Goal: Use online tool/utility: Utilize a website feature to perform a specific function

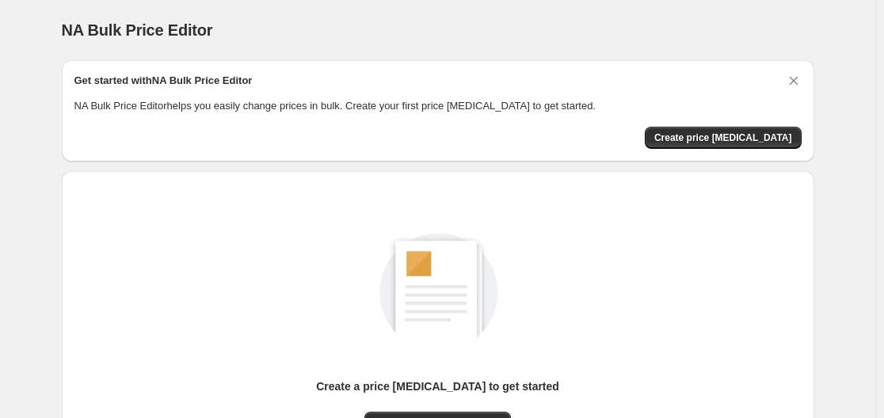
scroll to position [175, 0]
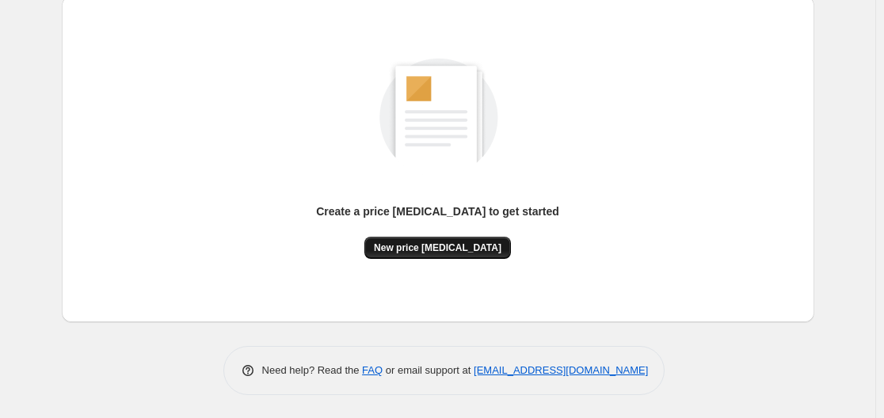
click at [425, 251] on span "New price change job" at bounding box center [437, 247] width 127 height 13
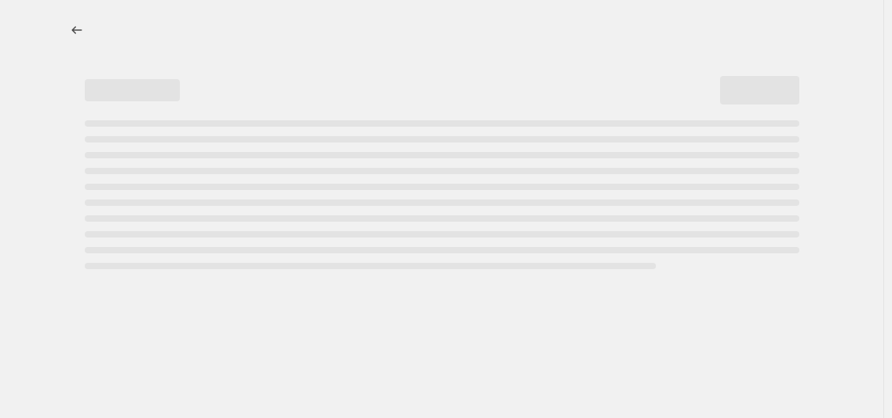
select select "percentage"
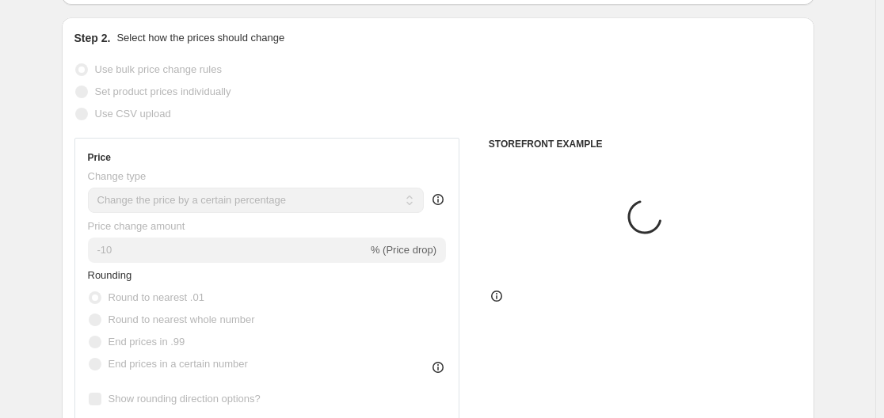
scroll to position [238, 0]
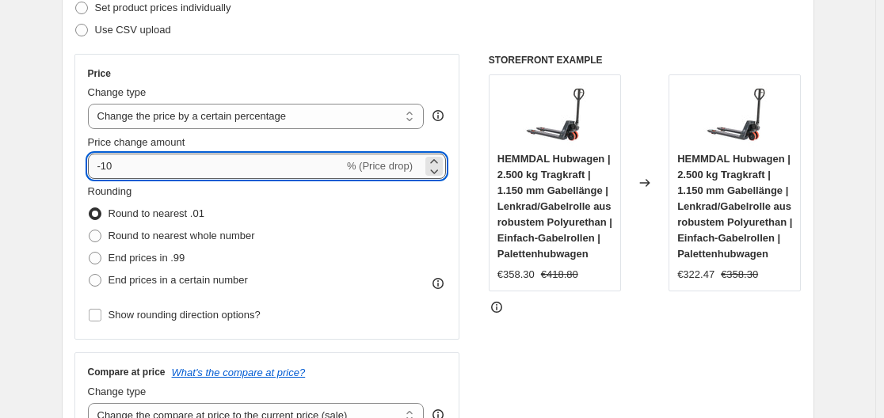
click at [222, 176] on input "-10" at bounding box center [216, 166] width 256 height 25
type input "-1"
type input "-35"
click at [390, 27] on div "Use CSV upload" at bounding box center [437, 30] width 727 height 22
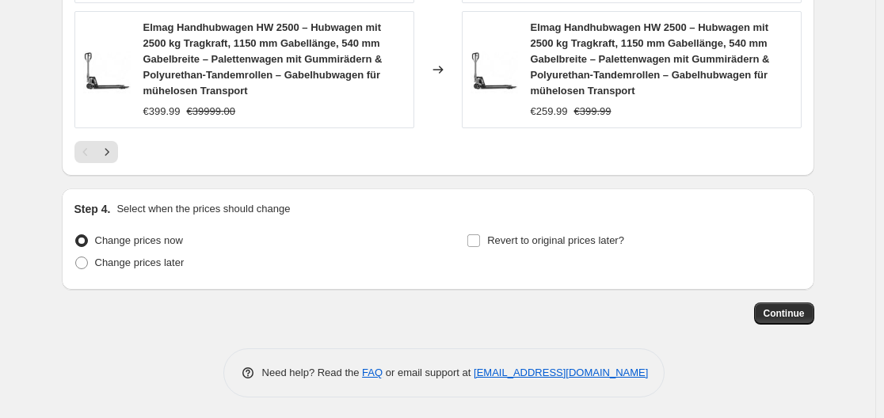
scroll to position [1365, 0]
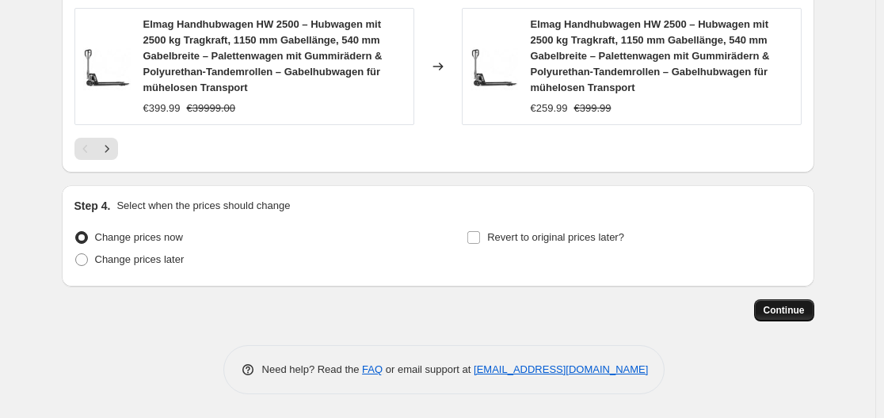
click at [786, 312] on span "Continue" at bounding box center [783, 310] width 41 height 13
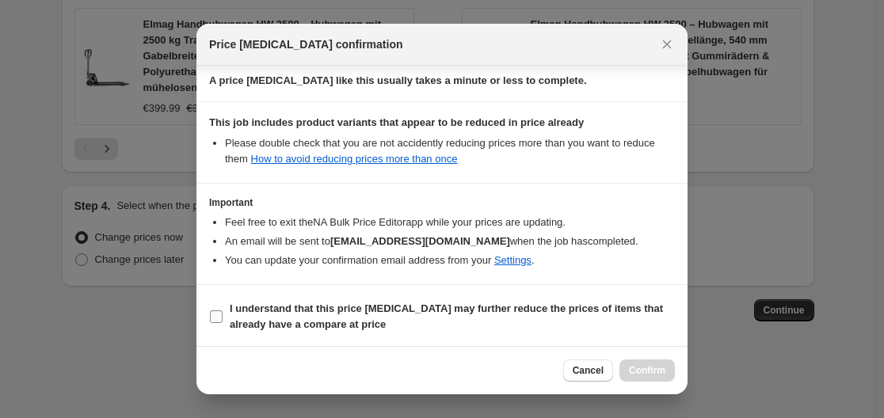
scroll to position [249, 0]
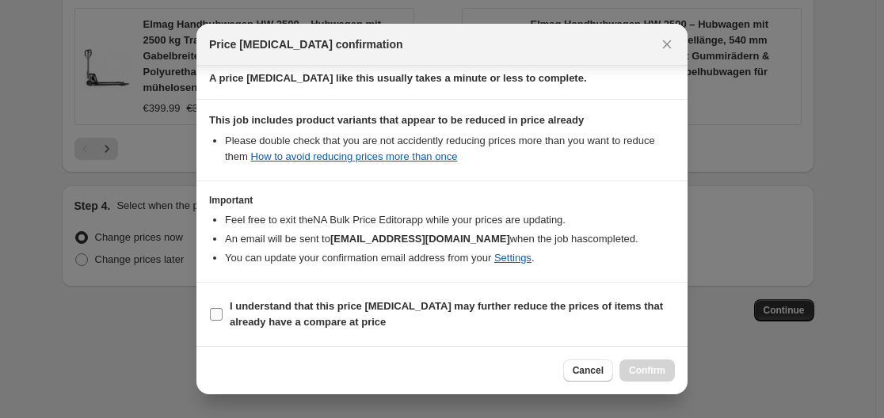
click at [541, 309] on b "I understand that this price change job may further reduce the prices of items …" at bounding box center [446, 314] width 433 height 28
click at [222, 309] on input "I understand that this price change job may further reduce the prices of items …" at bounding box center [216, 314] width 13 height 13
checkbox input "true"
click at [668, 378] on button "Confirm" at bounding box center [646, 370] width 55 height 22
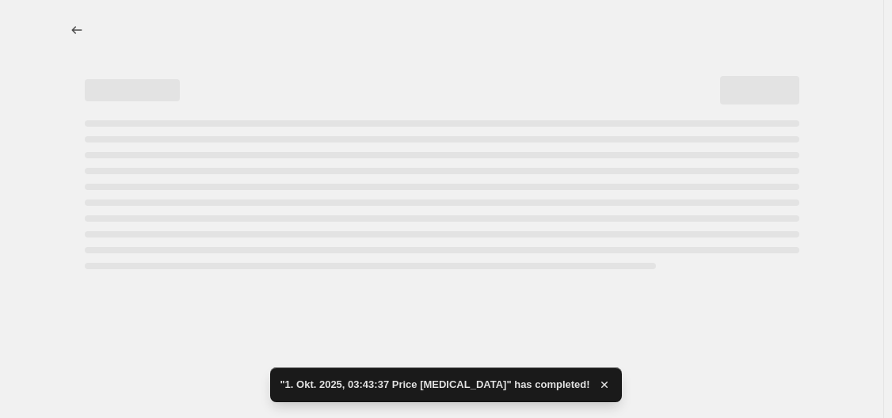
select select "percentage"
